Goal: Use online tool/utility: Utilize a website feature to perform a specific function

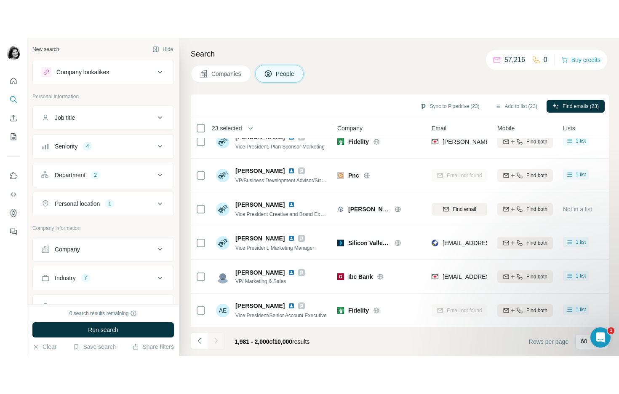
scroll to position [410, 0]
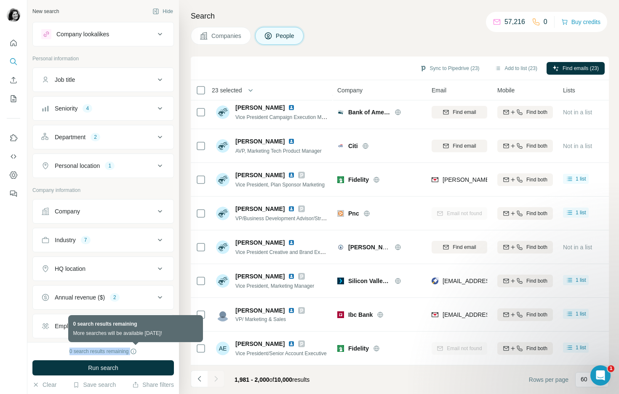
drag, startPoint x: 66, startPoint y: 351, endPoint x: 136, endPoint y: 351, distance: 70.0
click at [136, 317] on div "0 search results remaining" at bounding box center [103, 351] width 142 height 8
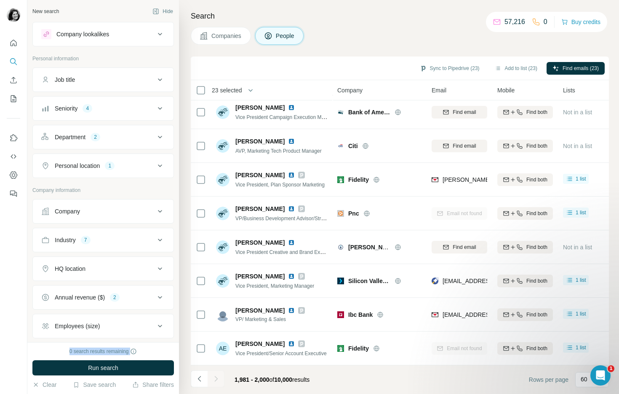
click at [114, 265] on div "HQ location" at bounding box center [98, 268] width 114 height 8
click at [111, 291] on input "text" at bounding box center [103, 289] width 124 height 15
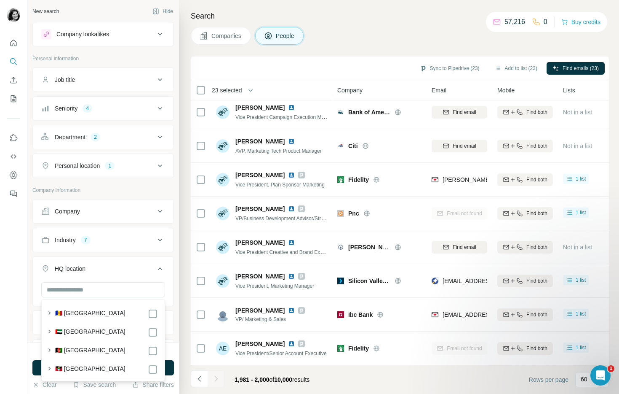
click at [110, 268] on div "HQ location" at bounding box center [98, 268] width 114 height 8
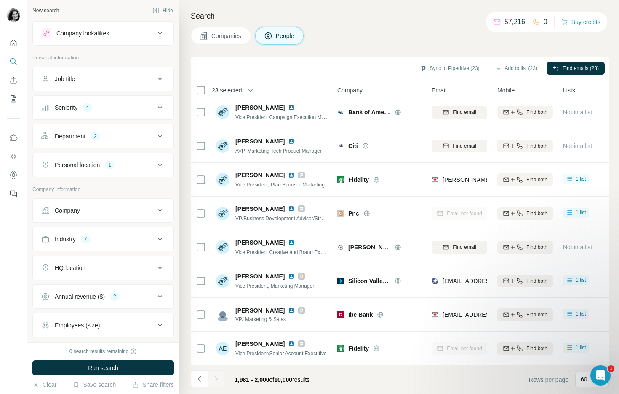
scroll to position [0, 0]
click at [136, 170] on button "Personal location 1" at bounding box center [103, 165] width 141 height 20
click at [128, 188] on input "text" at bounding box center [103, 186] width 124 height 15
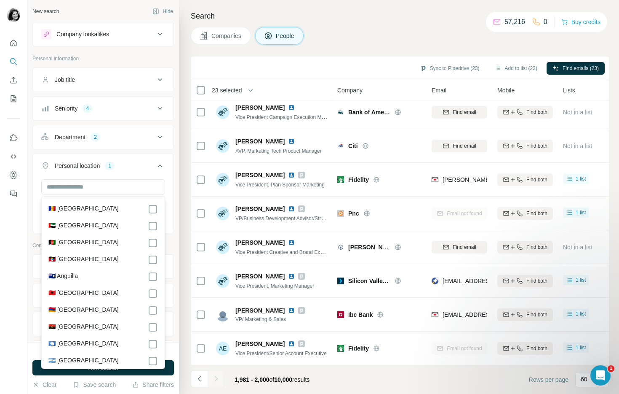
click at [160, 166] on icon at bounding box center [160, 166] width 10 height 10
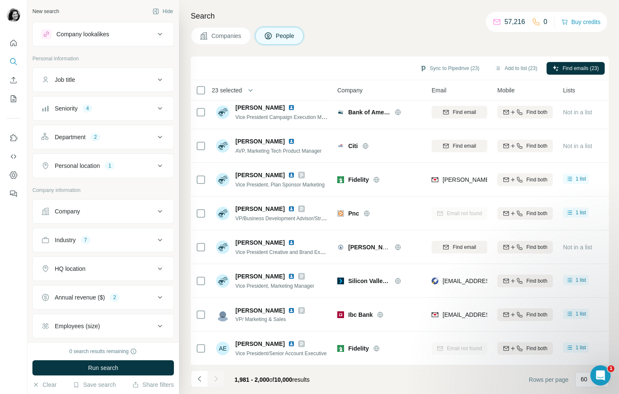
click at [218, 35] on span "Companies" at bounding box center [227, 36] width 31 height 8
